Goal: Transaction & Acquisition: Purchase product/service

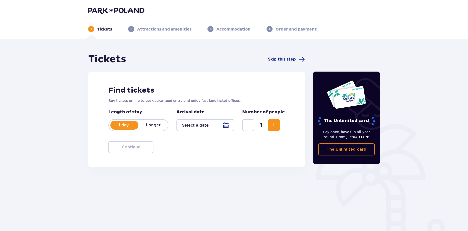
click at [274, 124] on span "Increase" at bounding box center [274, 125] width 6 height 6
click at [201, 130] on div at bounding box center [205, 125] width 58 height 12
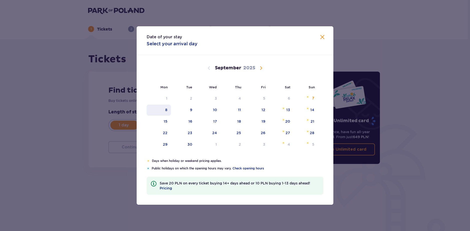
click at [166, 110] on div "8" at bounding box center [166, 109] width 2 height 5
type input "08.09.25"
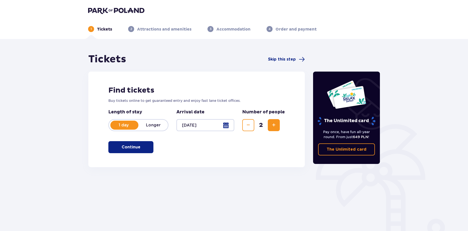
click at [146, 148] on button "Continue" at bounding box center [130, 147] width 45 height 12
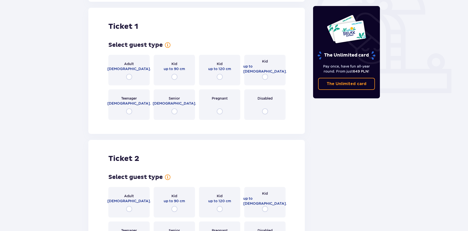
scroll to position [167, 0]
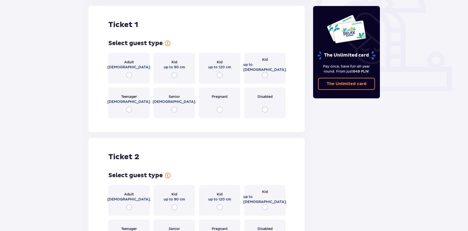
click at [137, 70] on div "Adult 18 - 65 y.o." at bounding box center [128, 68] width 41 height 31
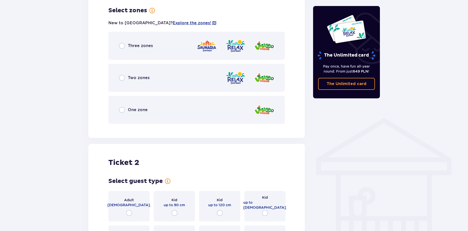
scroll to position [289, 0]
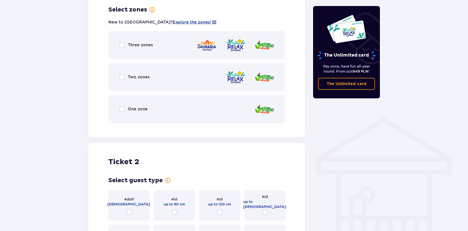
click at [140, 47] on p "Three zones" at bounding box center [140, 45] width 25 height 6
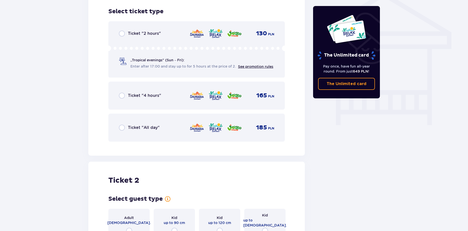
scroll to position [416, 0]
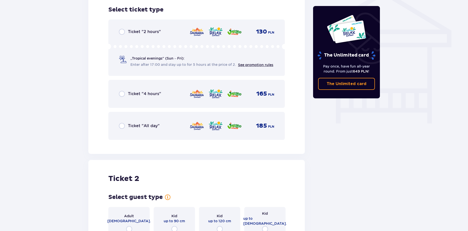
click at [140, 125] on p "Ticket "All day"" at bounding box center [144, 126] width 32 height 6
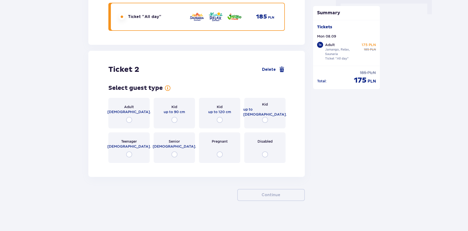
click at [141, 117] on div "Adult 18 - 65 y.o." at bounding box center [128, 113] width 41 height 31
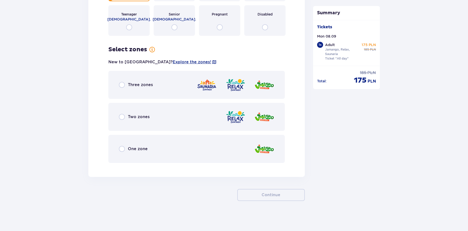
click at [141, 90] on div "Three zones" at bounding box center [196, 85] width 176 height 28
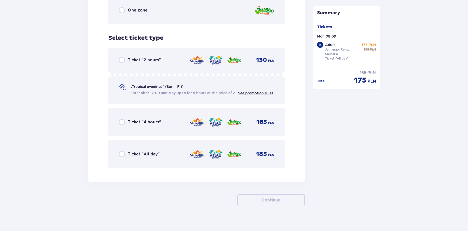
scroll to position [797, 0]
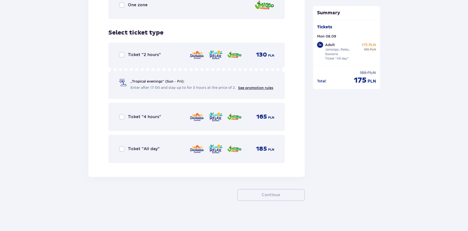
click at [138, 153] on div "Ticket "All day" 185 PLN" at bounding box center [196, 149] width 155 height 11
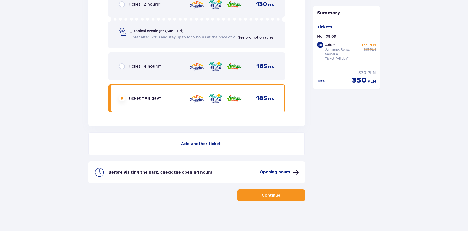
scroll to position [848, 0]
click at [275, 196] on p "Continue" at bounding box center [271, 195] width 19 height 6
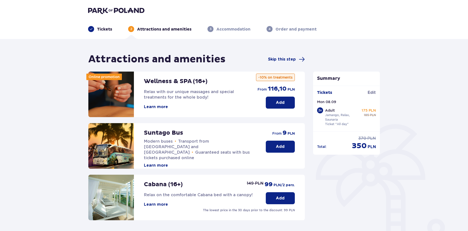
click at [159, 107] on button "Learn more" at bounding box center [156, 107] width 24 height 6
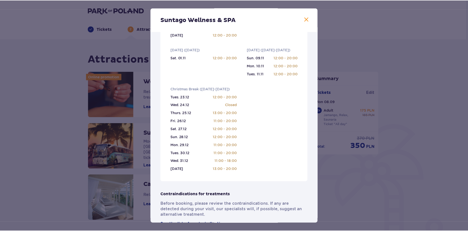
scroll to position [175, 0]
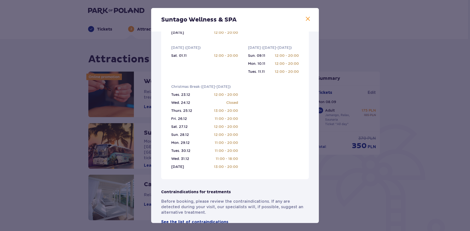
click at [308, 19] on span at bounding box center [308, 19] width 6 height 6
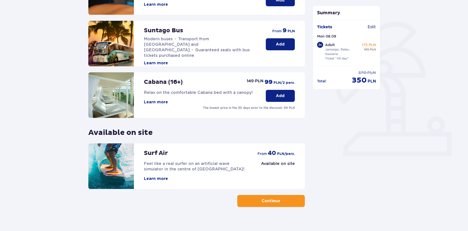
scroll to position [108, 0]
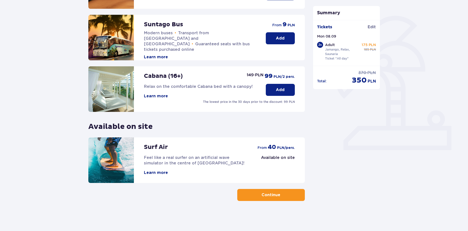
click at [273, 197] on p "Continue" at bounding box center [271, 195] width 19 height 6
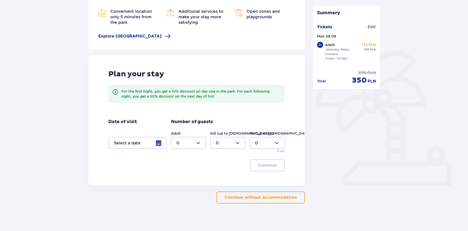
scroll to position [75, 0]
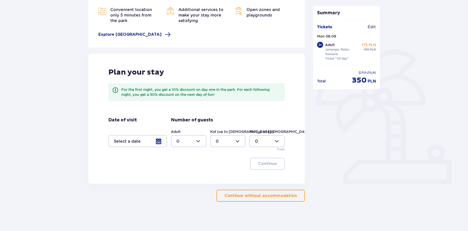
click at [262, 196] on p "Continue without accommodation" at bounding box center [261, 196] width 72 height 6
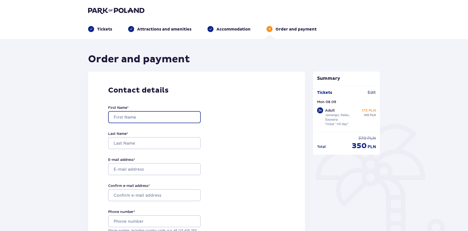
click at [141, 116] on input "First Name *" at bounding box center [154, 117] width 93 height 12
type input "Łukasz"
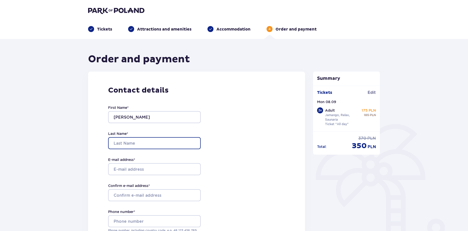
type input "Filipiuk"
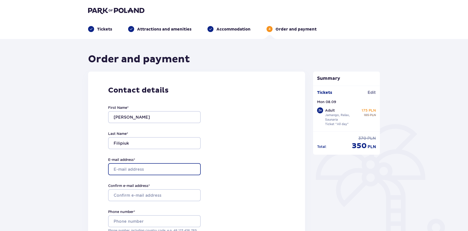
type input "jozin7f@gmail.com"
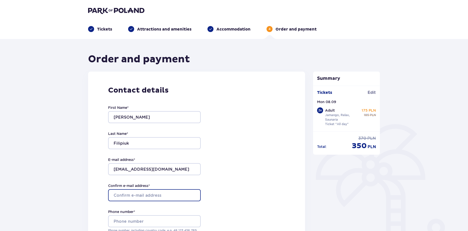
type input "jozin7f@gmail.com"
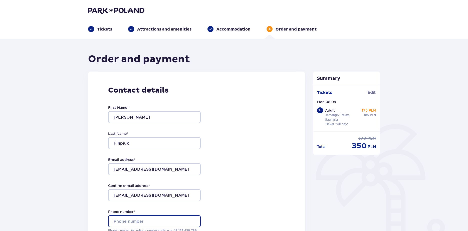
type input "+48578664861"
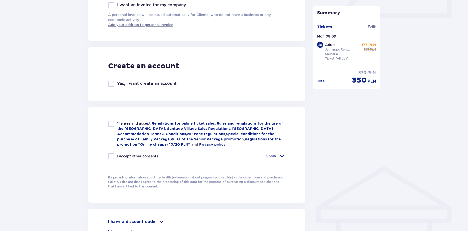
scroll to position [250, 0]
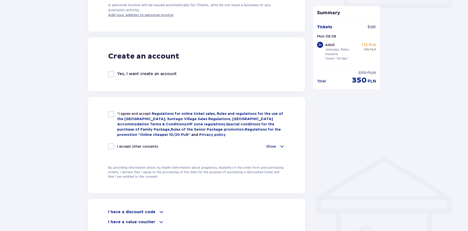
click at [108, 113] on div "*I agree and accept Regulations for online ticket sales, Rules and regulations …" at bounding box center [196, 145] width 217 height 96
click at [112, 114] on div at bounding box center [111, 114] width 6 height 6
checkbox input "true"
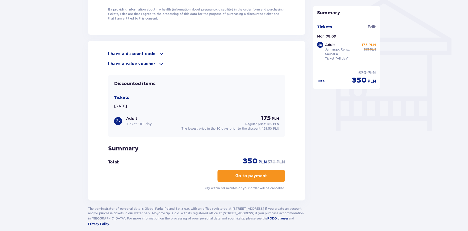
scroll to position [425, 0]
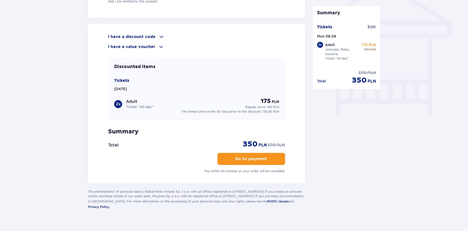
click at [252, 160] on p "Go to payment" at bounding box center [251, 159] width 32 height 6
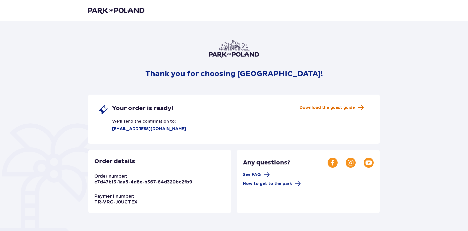
click at [333, 108] on span "Download the guest guide" at bounding box center [327, 108] width 55 height 6
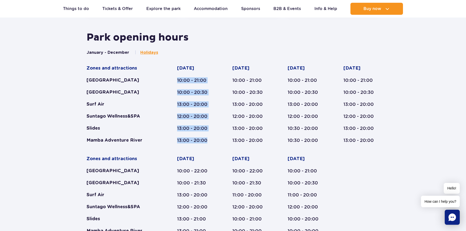
drag, startPoint x: 176, startPoint y: 79, endPoint x: 210, endPoint y: 139, distance: 68.6
click at [210, 139] on div "Zones and attractions [GEOGRAPHIC_DATA] [GEOGRAPHIC_DATA] Surf Air Suntago Well…" at bounding box center [233, 149] width 293 height 169
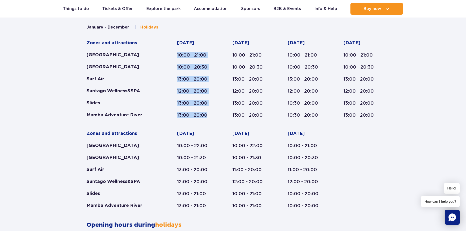
scroll to position [232, 0]
click at [200, 124] on div "Zones and attractions [GEOGRAPHIC_DATA] [GEOGRAPHIC_DATA] Surf Air Suntago Well…" at bounding box center [233, 124] width 293 height 169
click at [180, 123] on div "Zones and attractions [GEOGRAPHIC_DATA] [GEOGRAPHIC_DATA] Surf Air Suntago Well…" at bounding box center [233, 124] width 293 height 169
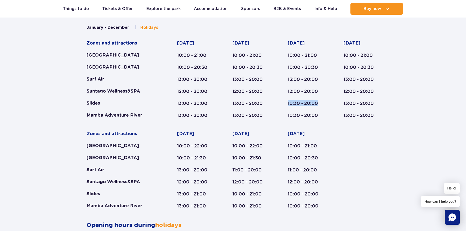
drag, startPoint x: 288, startPoint y: 103, endPoint x: 317, endPoint y: 105, distance: 29.4
click at [317, 105] on div "10:30 - 20:00" at bounding box center [306, 103] width 37 height 6
